Goal: Task Accomplishment & Management: Manage account settings

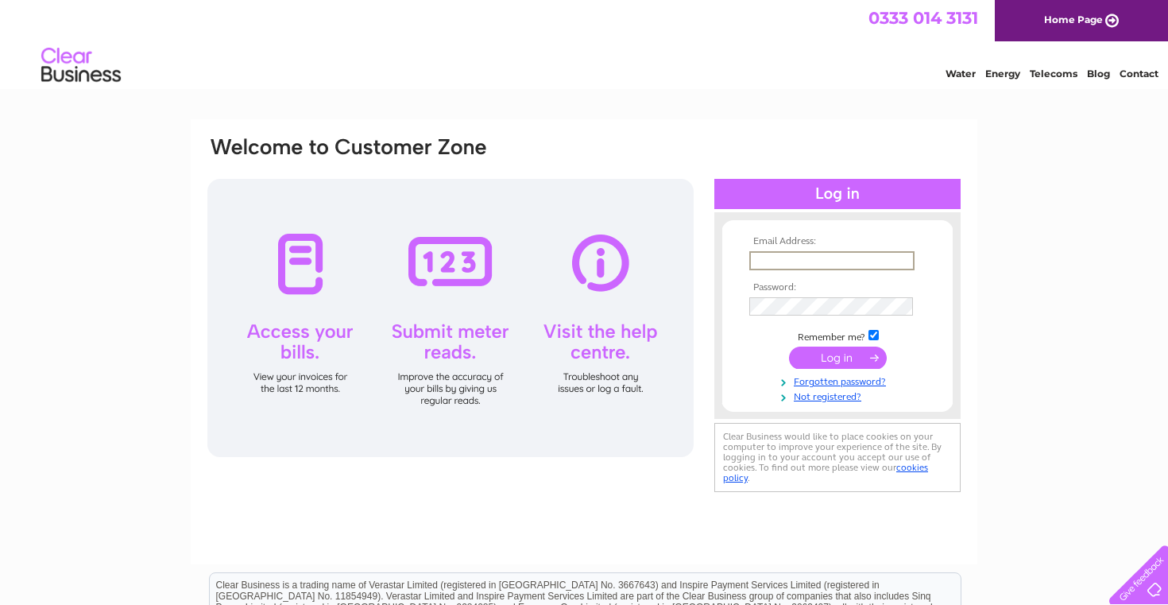
type input "[PERSON_NAME][EMAIL_ADDRESS][DOMAIN_NAME]"
click at [853, 348] on input "submit" at bounding box center [838, 356] width 98 height 22
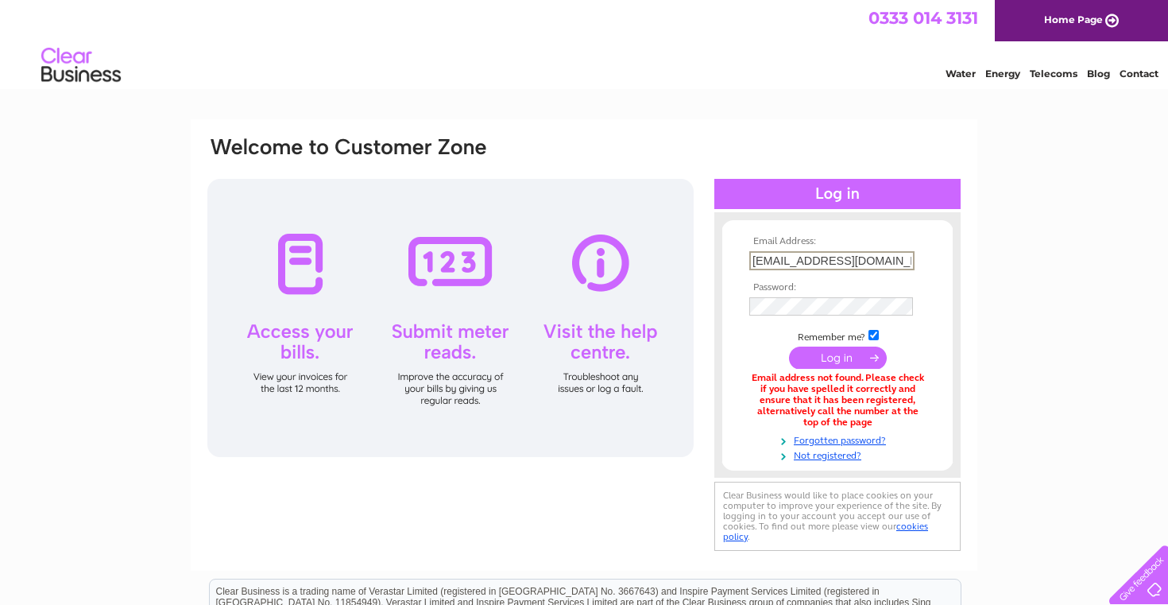
type input "[PERSON_NAME][EMAIL_ADDRESS][DOMAIN_NAME]"
click at [838, 356] on input "submit" at bounding box center [838, 358] width 98 height 22
click at [1072, 243] on div "Email Address: deanfuidge@hotmail.co.uk Password: Forgotten password?" at bounding box center [584, 480] width 1168 height 722
